Goal: Information Seeking & Learning: Find specific page/section

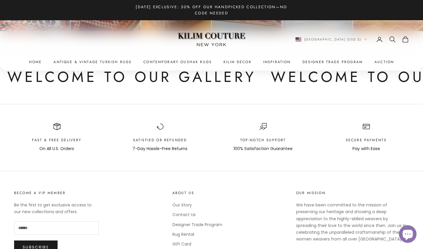
scroll to position [3210, 0]
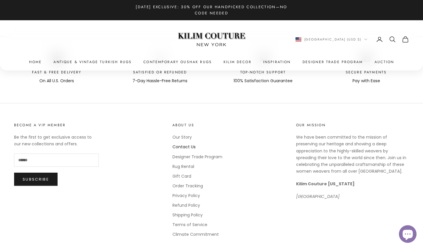
click at [186, 144] on link "Contact Us" at bounding box center [183, 147] width 23 height 6
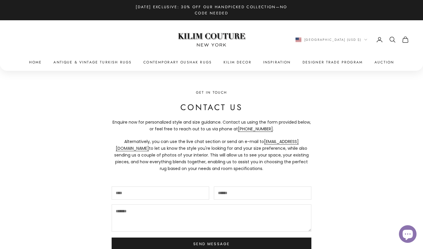
click at [232, 64] on summary "Kilim Decor" at bounding box center [238, 62] width 28 height 6
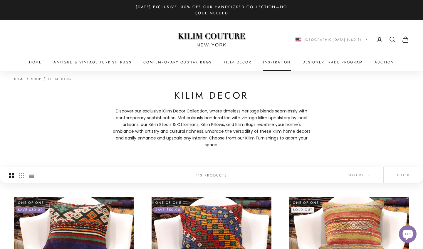
click at [277, 61] on link "Inspiration" at bounding box center [277, 62] width 28 height 6
